Goal: Transaction & Acquisition: Purchase product/service

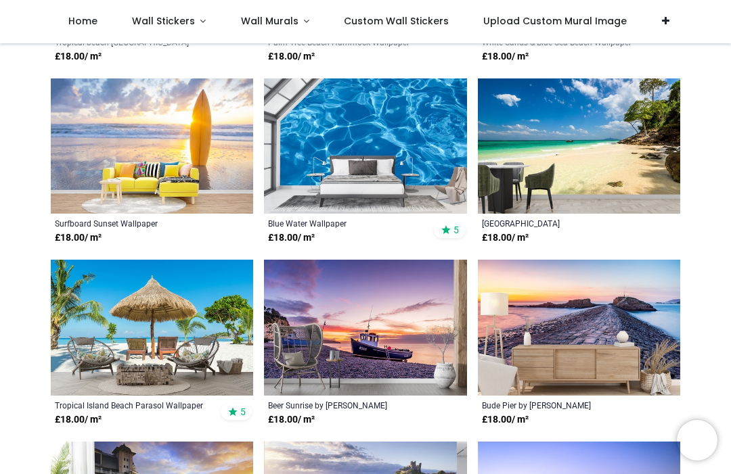
scroll to position [1708, 0]
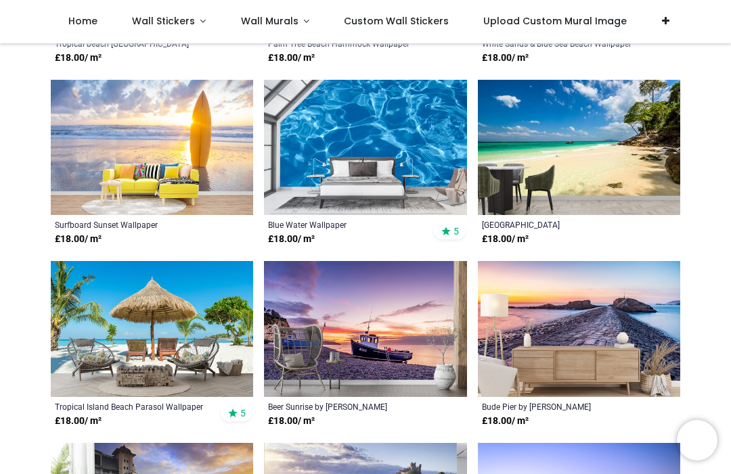
click at [299, 21] on link "Wall Murals" at bounding box center [275, 21] width 104 height 43
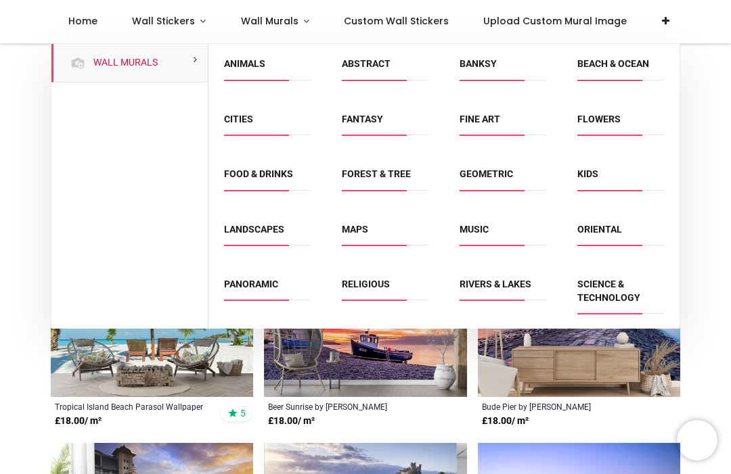
scroll to position [43, 0]
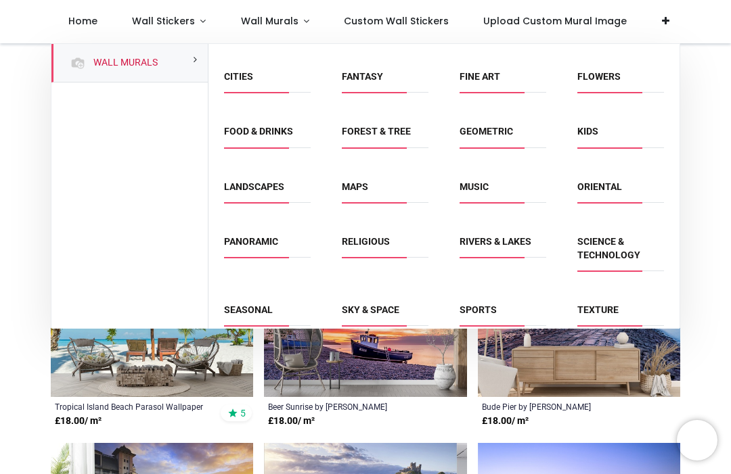
click at [371, 244] on link "Religious" at bounding box center [366, 241] width 48 height 11
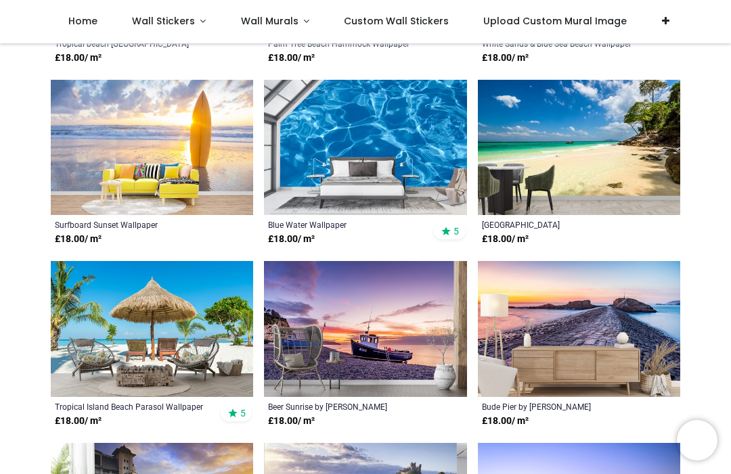
click at [190, 28] on span "Wall Stickers" at bounding box center [163, 21] width 63 height 14
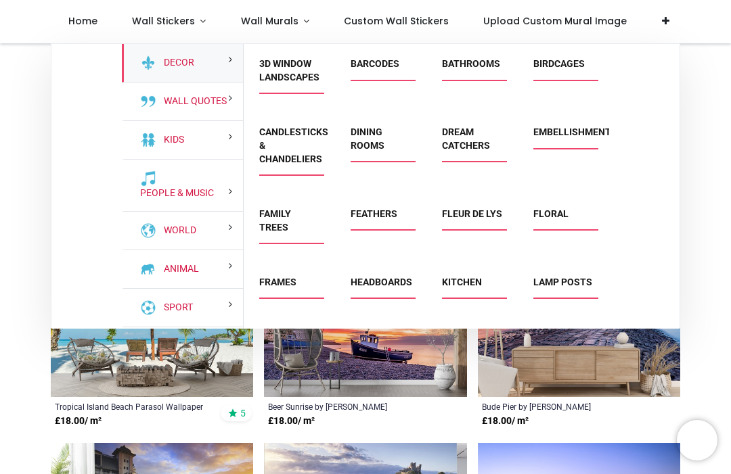
scroll to position [0, 0]
click at [553, 219] on link "Floral" at bounding box center [550, 213] width 35 height 11
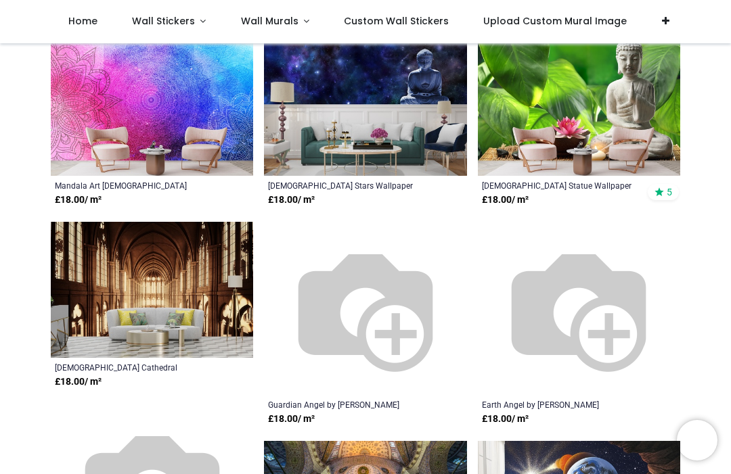
scroll to position [1010, 0]
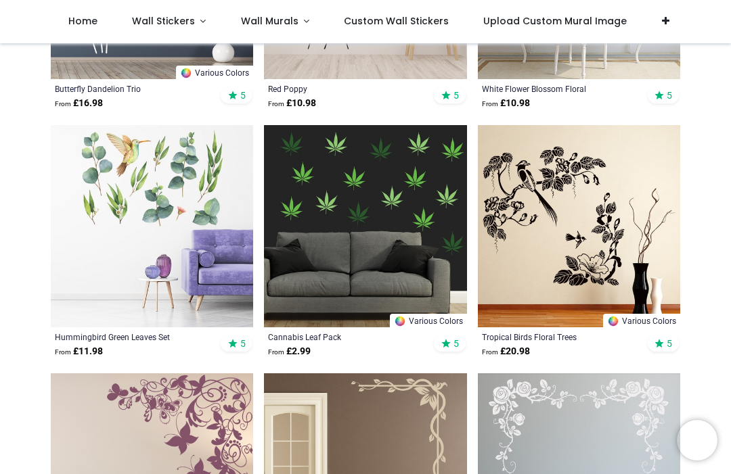
scroll to position [1938, 0]
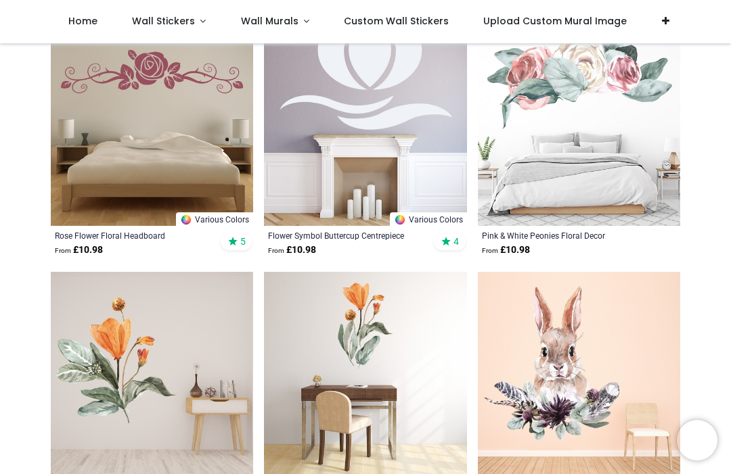
scroll to position [6759, 0]
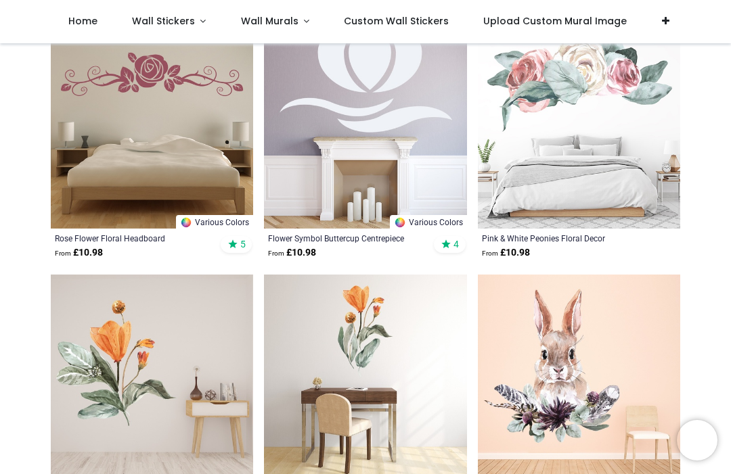
click at [194, 21] on link "Wall Stickers" at bounding box center [168, 21] width 109 height 43
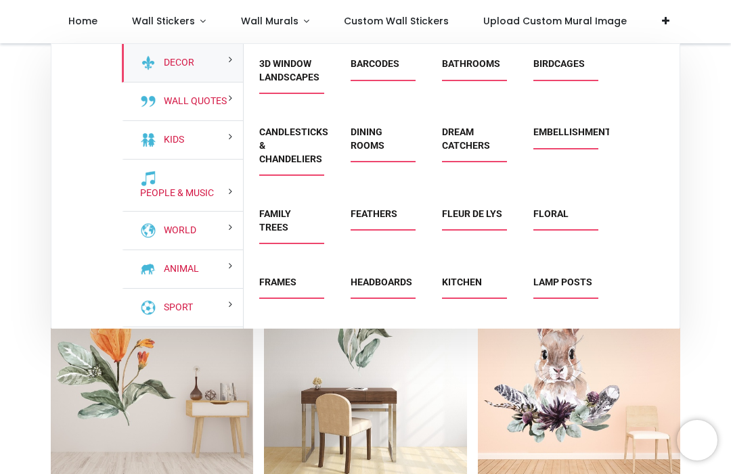
click at [291, 227] on link "Family Trees" at bounding box center [275, 220] width 32 height 24
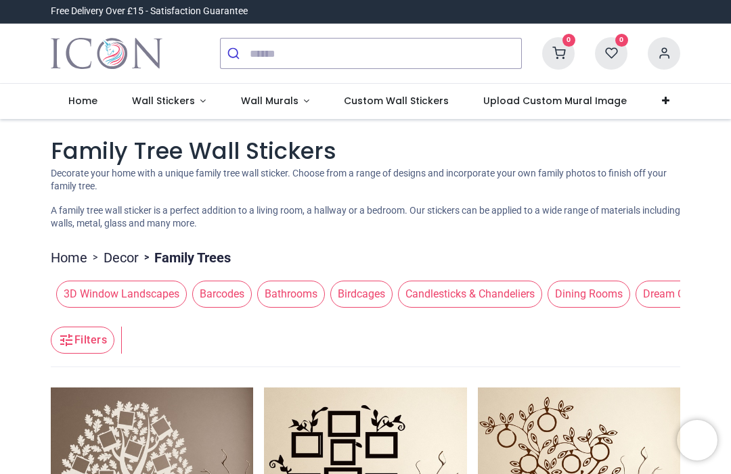
click at [189, 99] on span "Wall Stickers" at bounding box center [163, 101] width 63 height 14
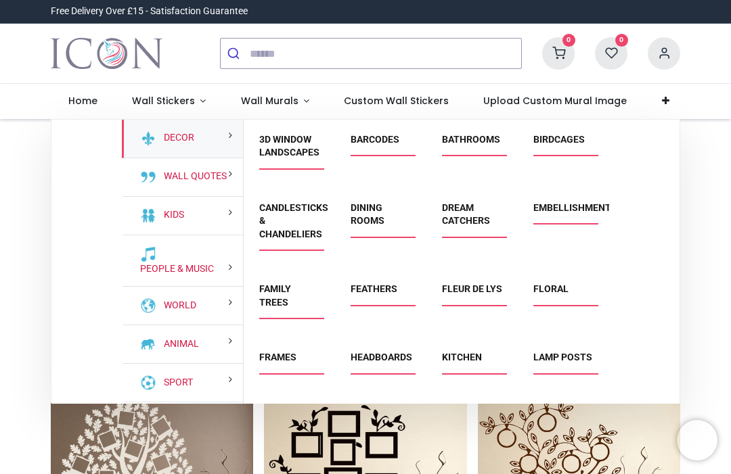
click at [390, 294] on link "Feathers" at bounding box center [373, 288] width 47 height 11
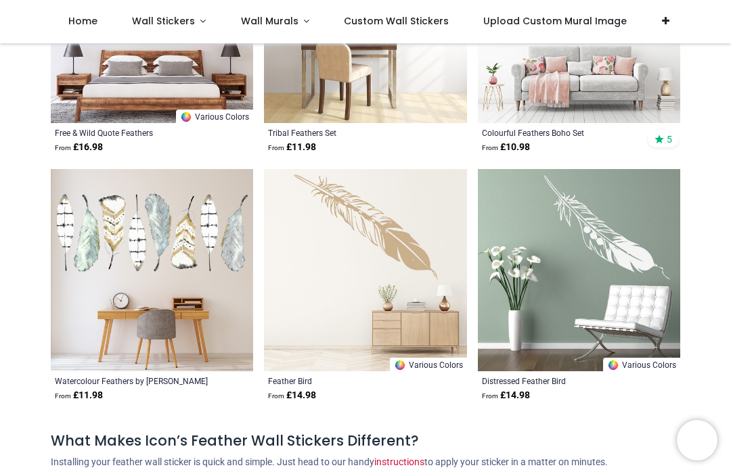
scroll to position [2128, 0]
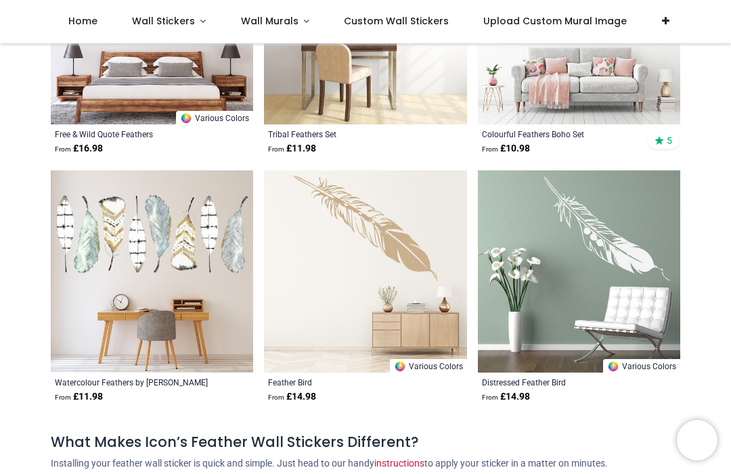
click at [191, 22] on span "Wall Stickers" at bounding box center [165, 21] width 66 height 14
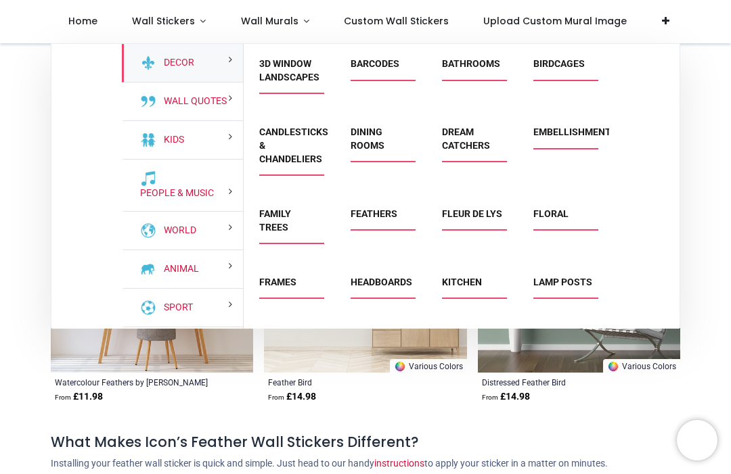
click at [292, 83] on link "3D Window Landscapes" at bounding box center [289, 70] width 60 height 24
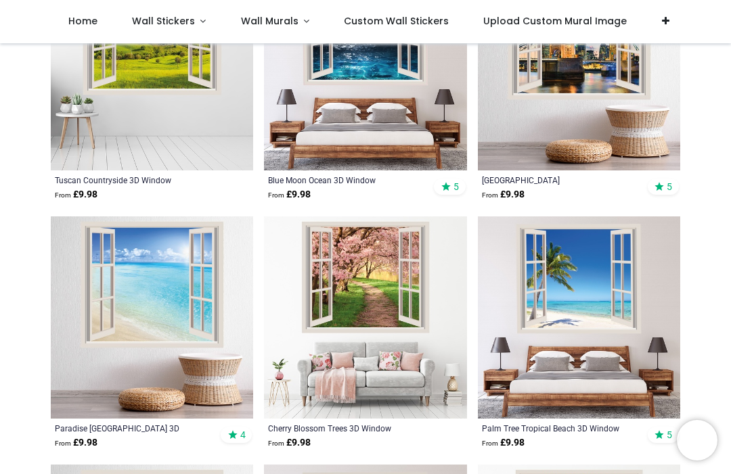
scroll to position [1089, 0]
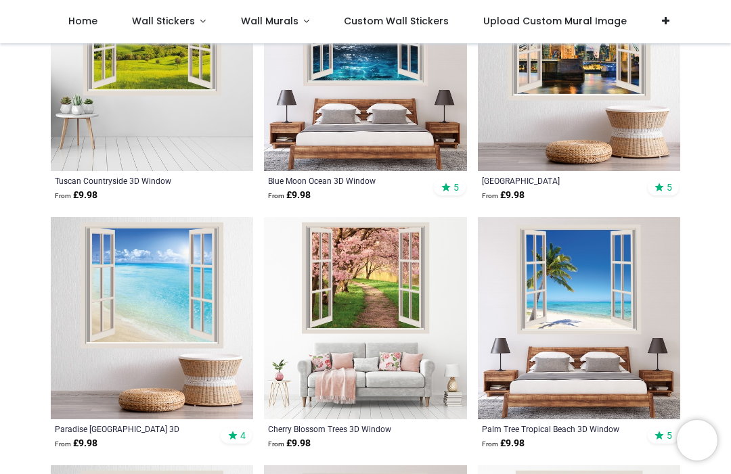
click at [415, 17] on span "Custom Wall Stickers" at bounding box center [396, 21] width 105 height 14
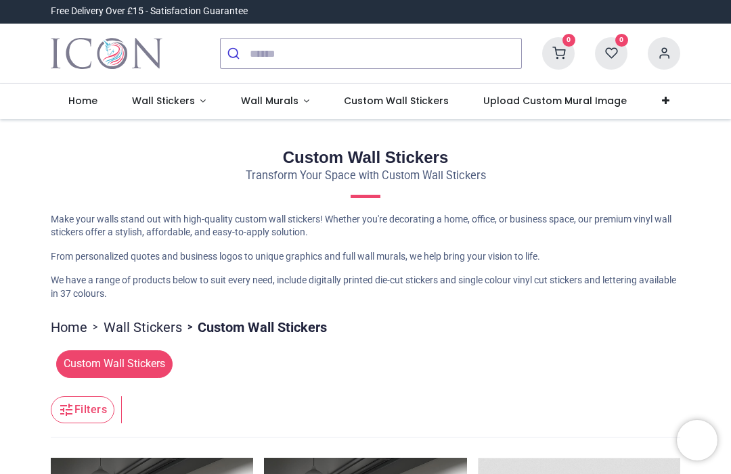
click at [187, 105] on span "Wall Stickers" at bounding box center [163, 101] width 63 height 14
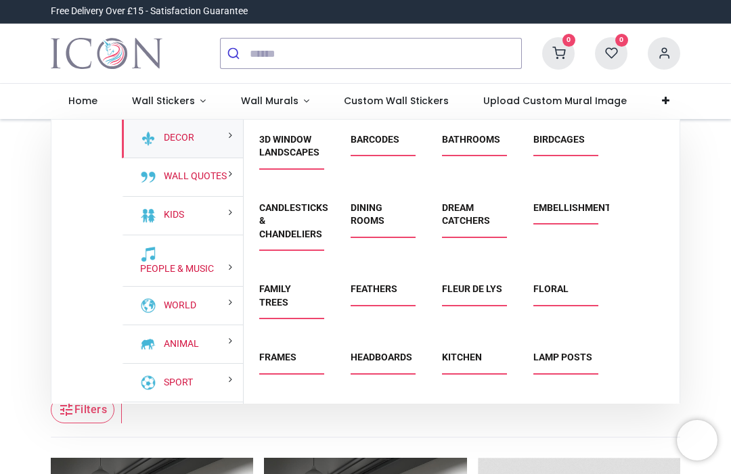
click at [108, 190] on section "Decor Wall Quotes Kids People & Music World" at bounding box center [365, 262] width 628 height 285
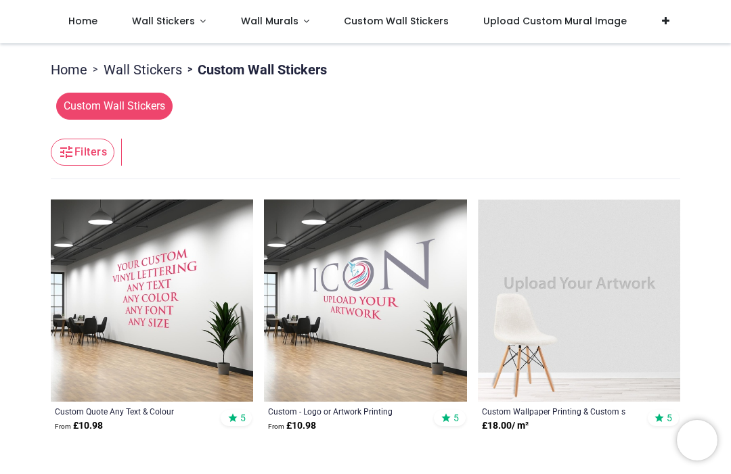
scroll to position [179, 0]
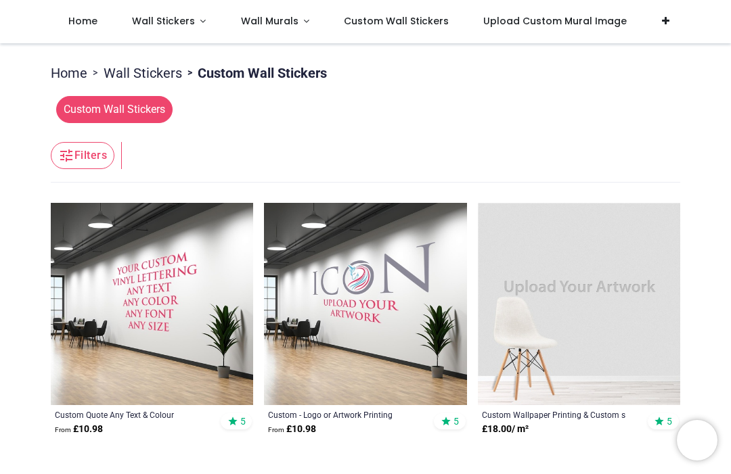
click at [194, 19] on link "Wall Stickers" at bounding box center [168, 21] width 109 height 43
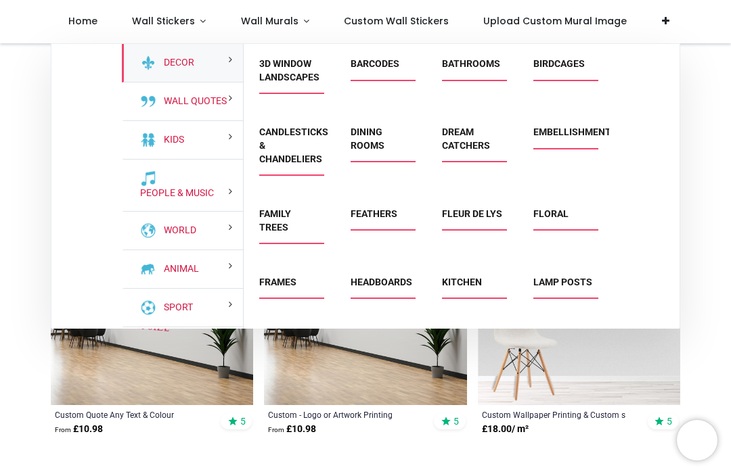
click at [196, 108] on link "Wall Quotes" at bounding box center [192, 102] width 68 height 14
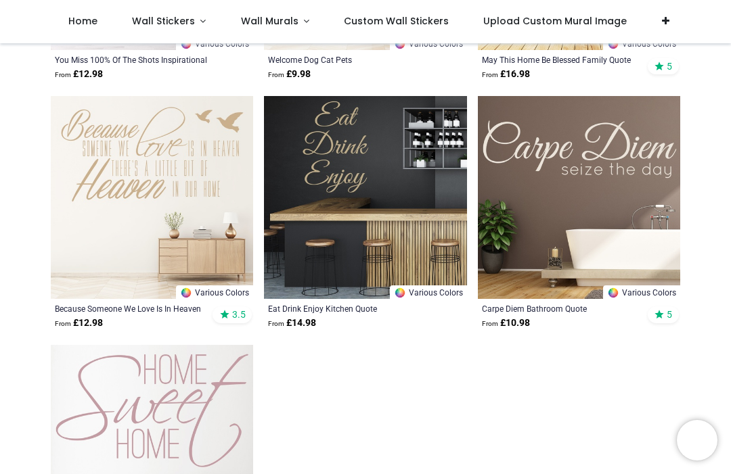
scroll to position [2231, 0]
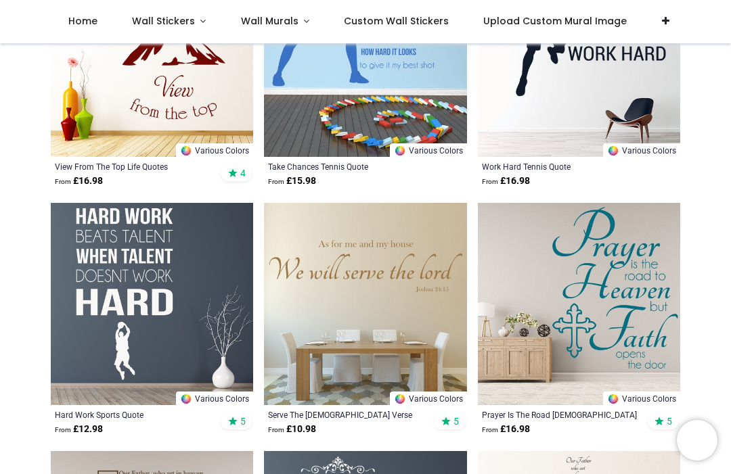
scroll to position [4098, 0]
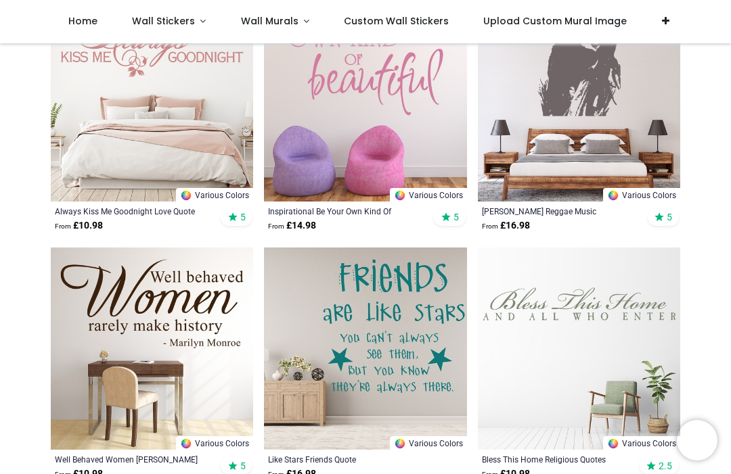
scroll to position [6787, 0]
